Goal: Task Accomplishment & Management: Complete application form

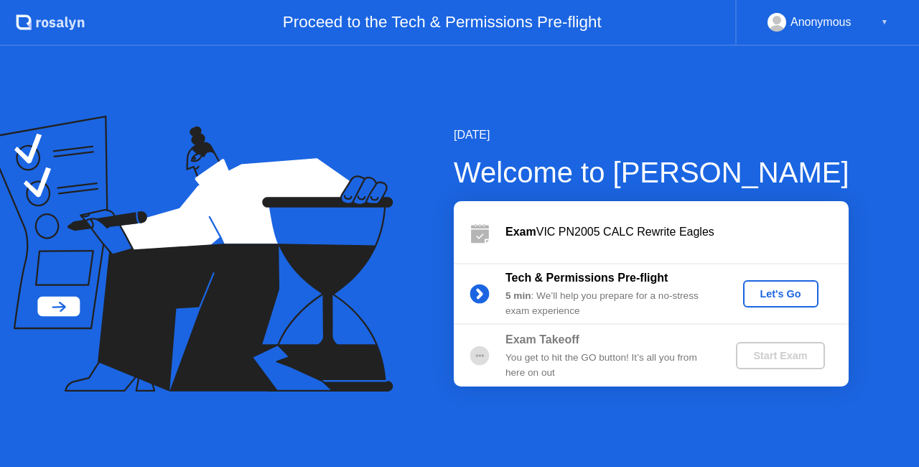
click at [784, 284] on button "Let's Go" at bounding box center [780, 293] width 75 height 27
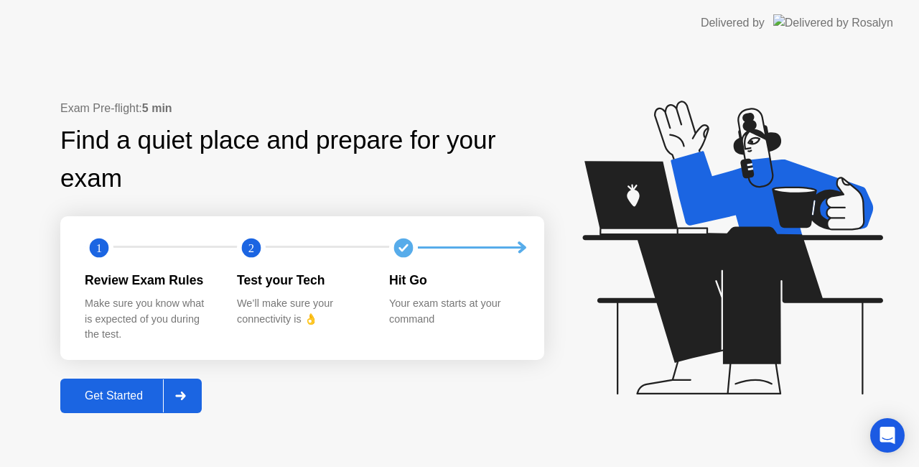
click at [192, 395] on div at bounding box center [180, 395] width 34 height 33
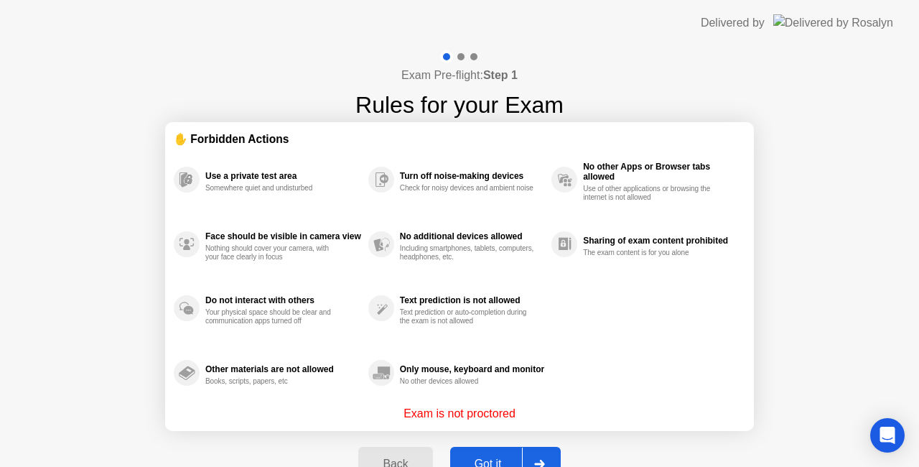
click at [546, 451] on div at bounding box center [539, 463] width 34 height 33
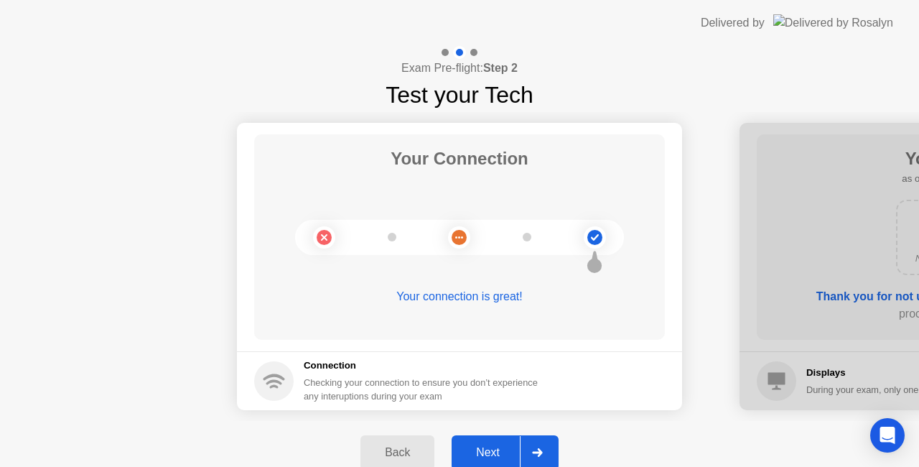
click at [549, 451] on div at bounding box center [537, 452] width 34 height 33
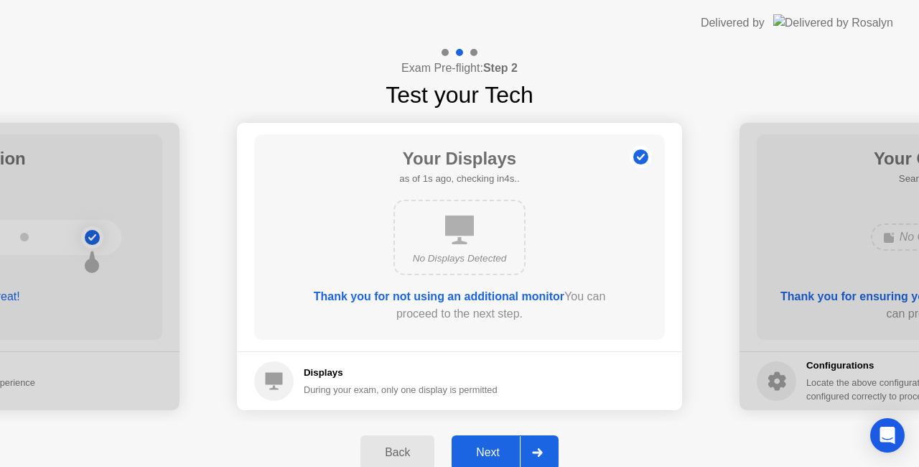
click at [544, 442] on div at bounding box center [537, 452] width 34 height 33
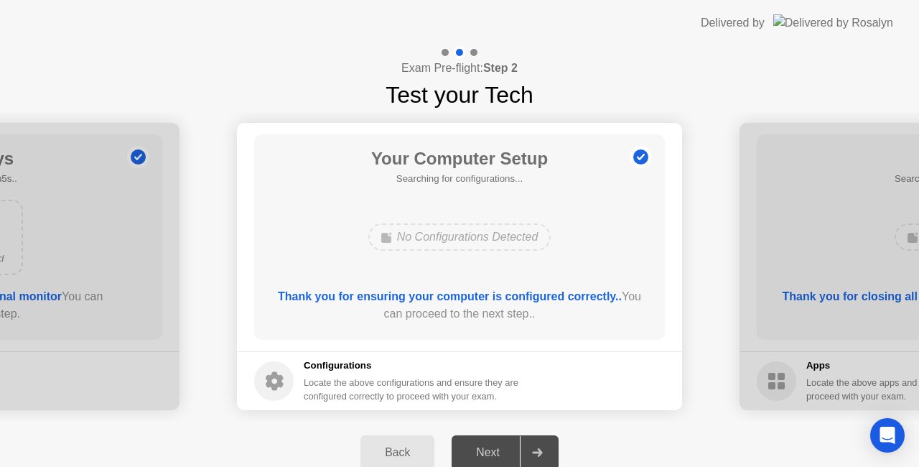
click at [549, 442] on div at bounding box center [537, 452] width 34 height 33
click at [543, 449] on icon at bounding box center [537, 452] width 11 height 9
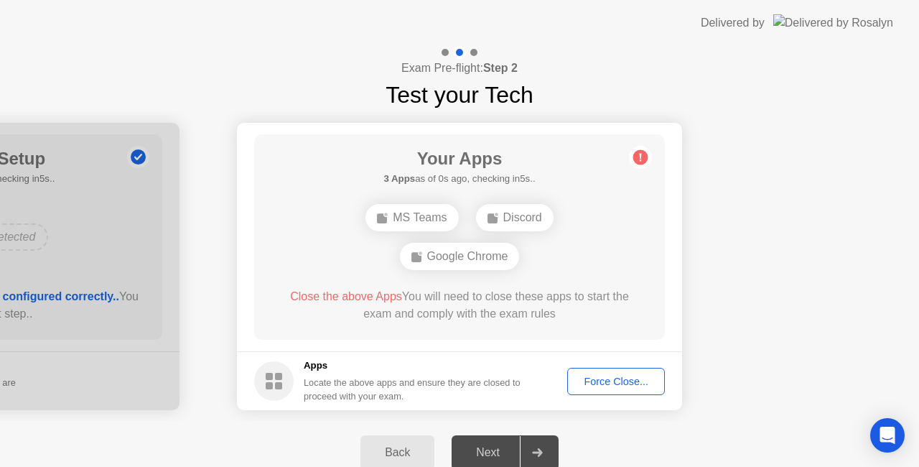
click at [620, 388] on button "Force Close..." at bounding box center [616, 381] width 98 height 27
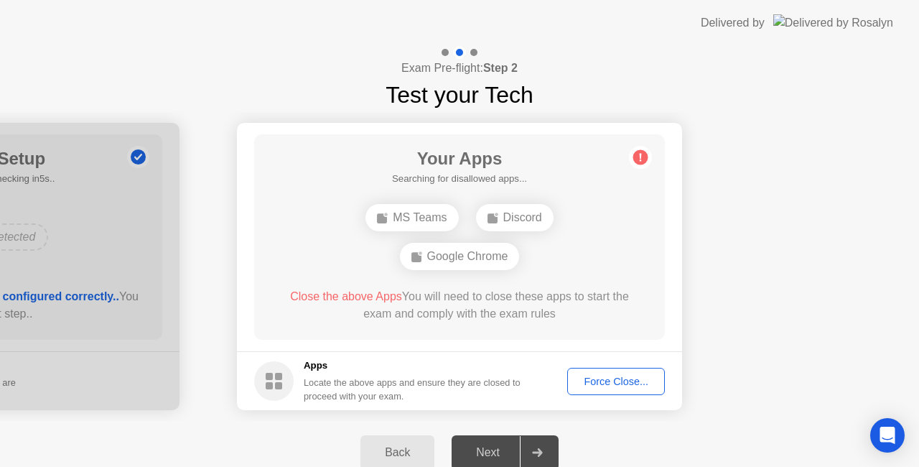
click at [609, 385] on div "Force Close..." at bounding box center [616, 381] width 88 height 11
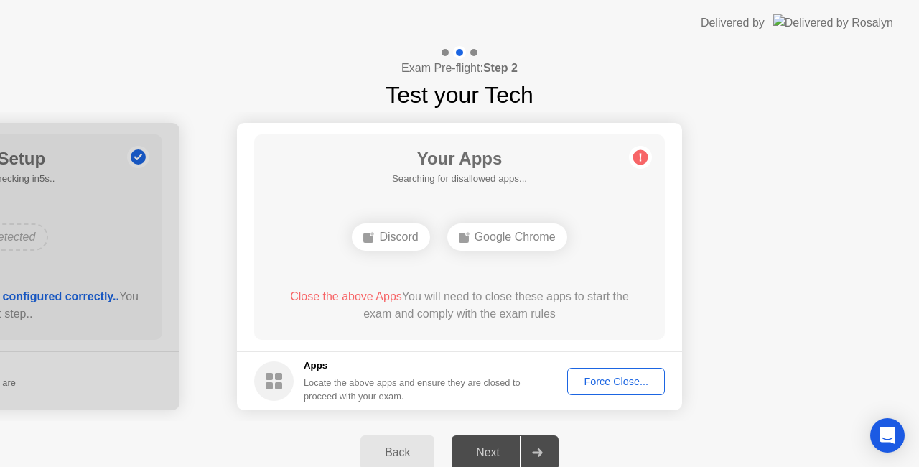
click at [621, 381] on div "Force Close..." at bounding box center [616, 381] width 88 height 11
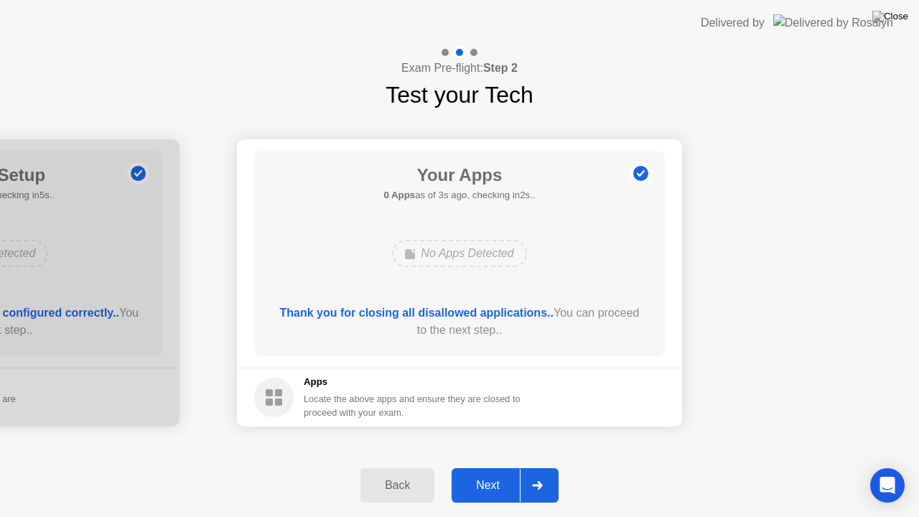
click at [547, 466] on div at bounding box center [537, 485] width 34 height 33
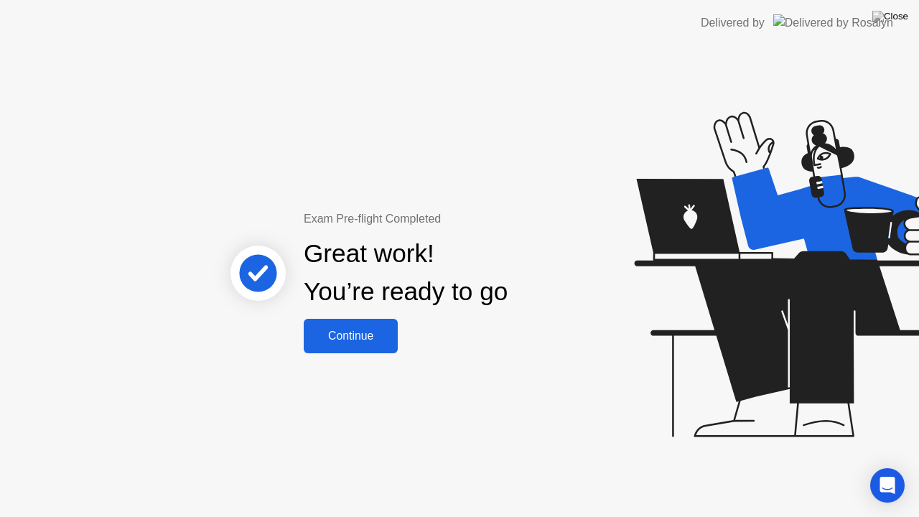
click at [363, 337] on div "Continue" at bounding box center [350, 336] width 85 height 13
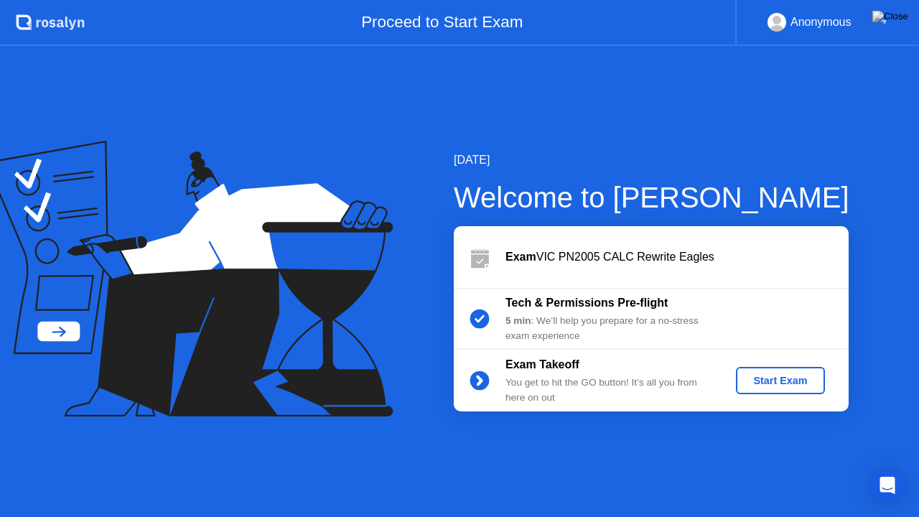
click at [758, 385] on div "Start Exam" at bounding box center [780, 380] width 77 height 11
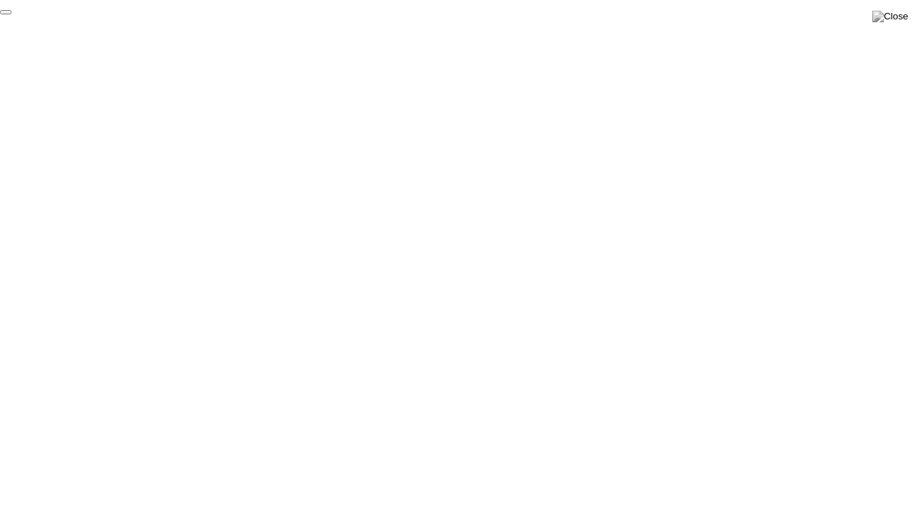
click div "End Proctoring Session"
